Goal: Task Accomplishment & Management: Use online tool/utility

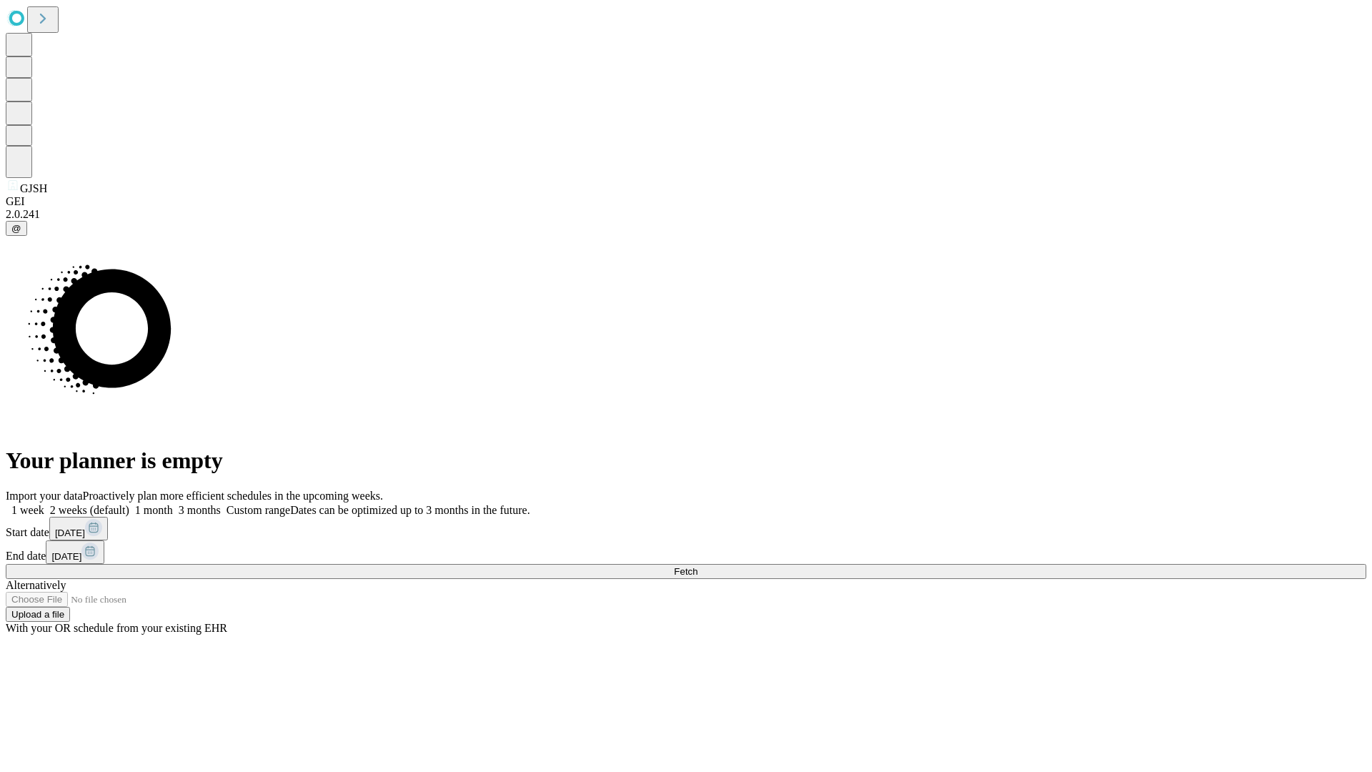
click at [697, 566] on span "Fetch" at bounding box center [686, 571] width 24 height 11
